Goal: Task Accomplishment & Management: Manage account settings

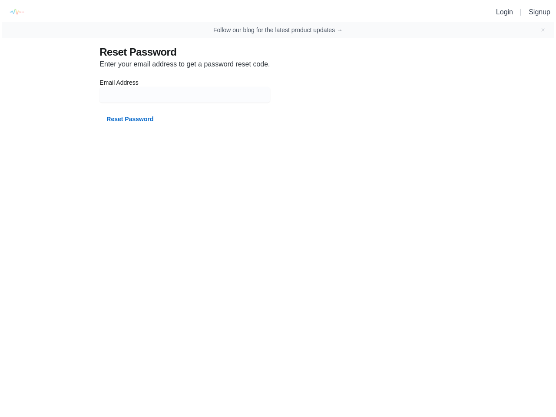
click at [278, 67] on div "Enter your email address to get a password reset code. Email Address Reset Pass…" at bounding box center [232, 93] width 264 height 68
click at [14, 12] on img at bounding box center [17, 12] width 20 height 20
click at [544, 30] on icon "Close banner" at bounding box center [543, 29] width 3 height 3
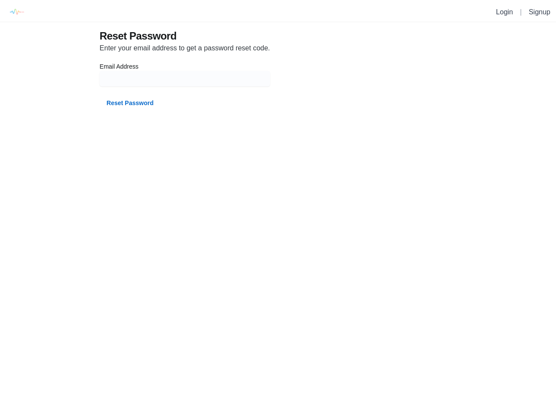
click at [186, 95] on div "Reset Password" at bounding box center [185, 98] width 170 height 24
click at [128, 118] on html "Login | Signup Reset Password Enter your email address to get a password reset …" at bounding box center [278, 59] width 556 height 118
